Goal: Information Seeking & Learning: Stay updated

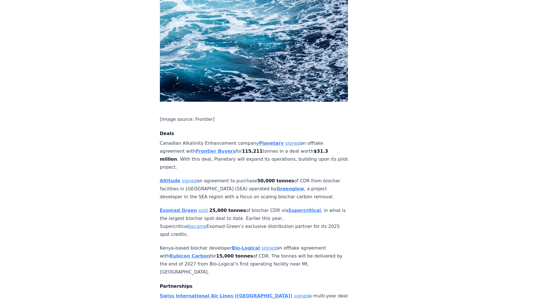
scroll to position [320, 0]
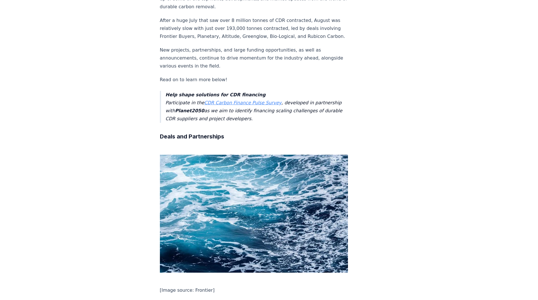
scroll to position [36, 0]
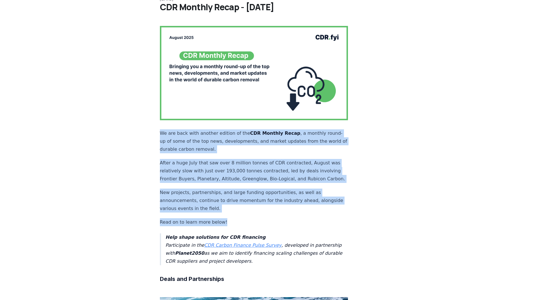
drag, startPoint x: 161, startPoint y: 120, endPoint x: 338, endPoint y: 211, distance: 199.1
copy div "We are back with another edition of the CDR Monthly Recap , a monthly round-up …"
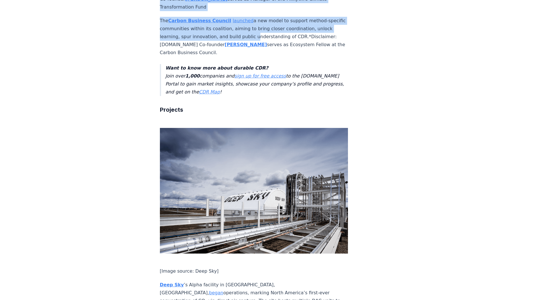
scroll to position [751, 0]
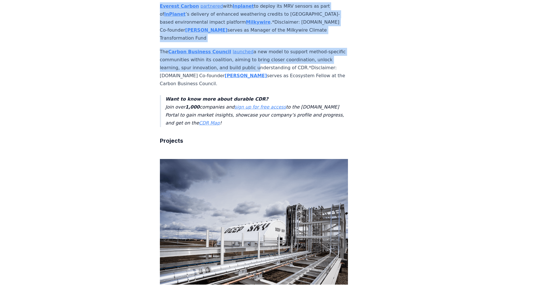
drag, startPoint x: 160, startPoint y: 69, endPoint x: 290, endPoint y: 50, distance: 131.3
copy div "Lorem Ipsumdol Sitametcon Adipiscinge seddoei Temporinc utlabo et dolorem aliqu…"
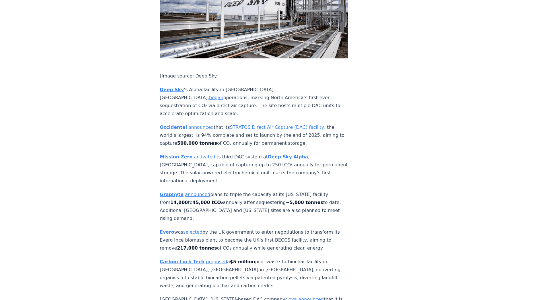
scroll to position [965, 0]
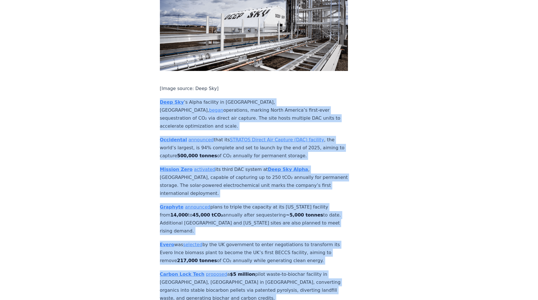
drag, startPoint x: 157, startPoint y: 52, endPoint x: 328, endPoint y: 267, distance: 275.2
copy div "Lore Ips ’d Sitam consecte ad Elitseddo, Eiusmod, tempo incididunt, utlabor Etd…"
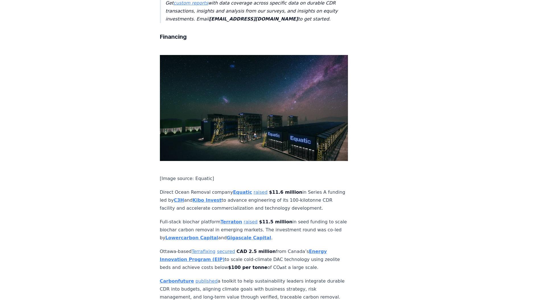
scroll to position [1392, 0]
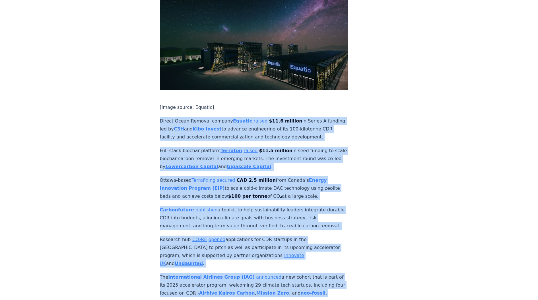
drag, startPoint x: 159, startPoint y: 39, endPoint x: 345, endPoint y: 240, distance: 273.6
copy div "Loremi Dolor Sitamet consect Adipisc elitse $86.2 doeiusm te Incidi U laboree d…"
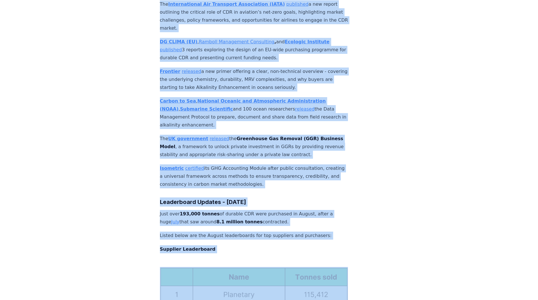
scroll to position [2441, 0]
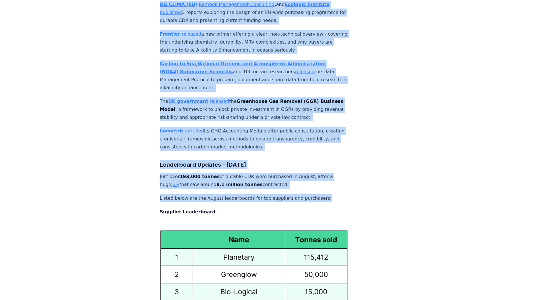
drag, startPoint x: 159, startPoint y: 67, endPoint x: 340, endPoint y: 94, distance: 183.1
copy div "Cascade Climate launched the Weathering Potential Explorer, a global tool that …"
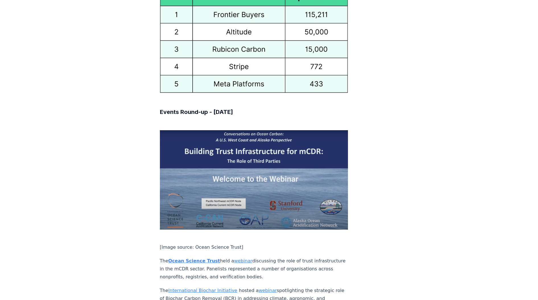
scroll to position [2868, 0]
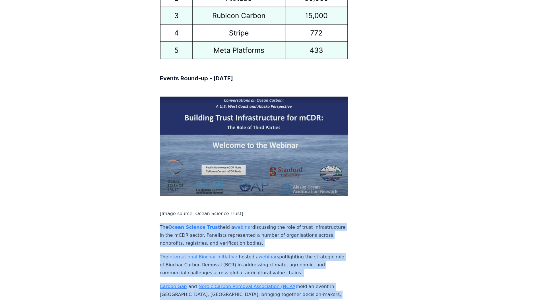
drag, startPoint x: 160, startPoint y: 83, endPoint x: 271, endPoint y: 252, distance: 202.6
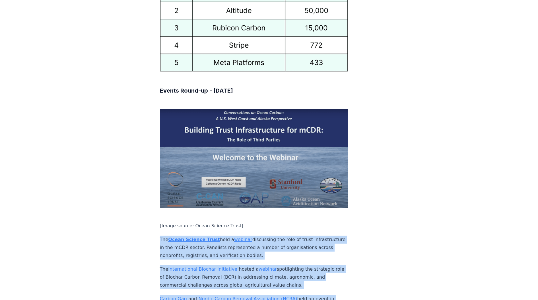
scroll to position [2811, 0]
